Goal: Browse casually

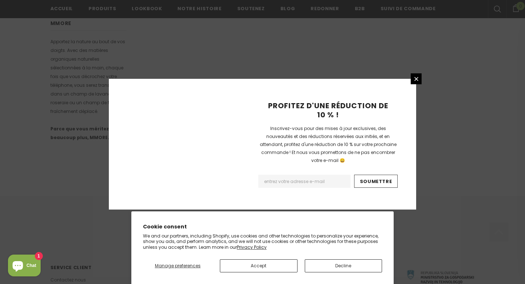
scroll to position [477, 0]
